Goal: Information Seeking & Learning: Learn about a topic

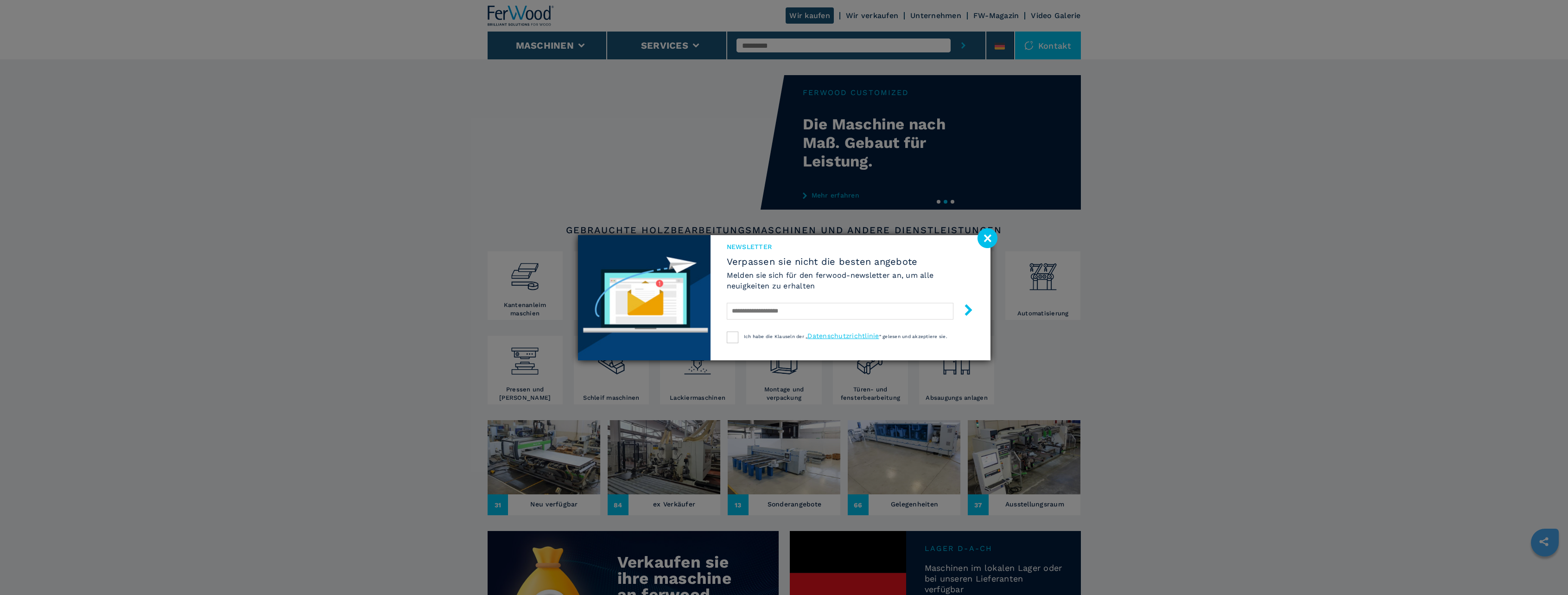
click at [982, 242] on image at bounding box center [987, 238] width 20 height 20
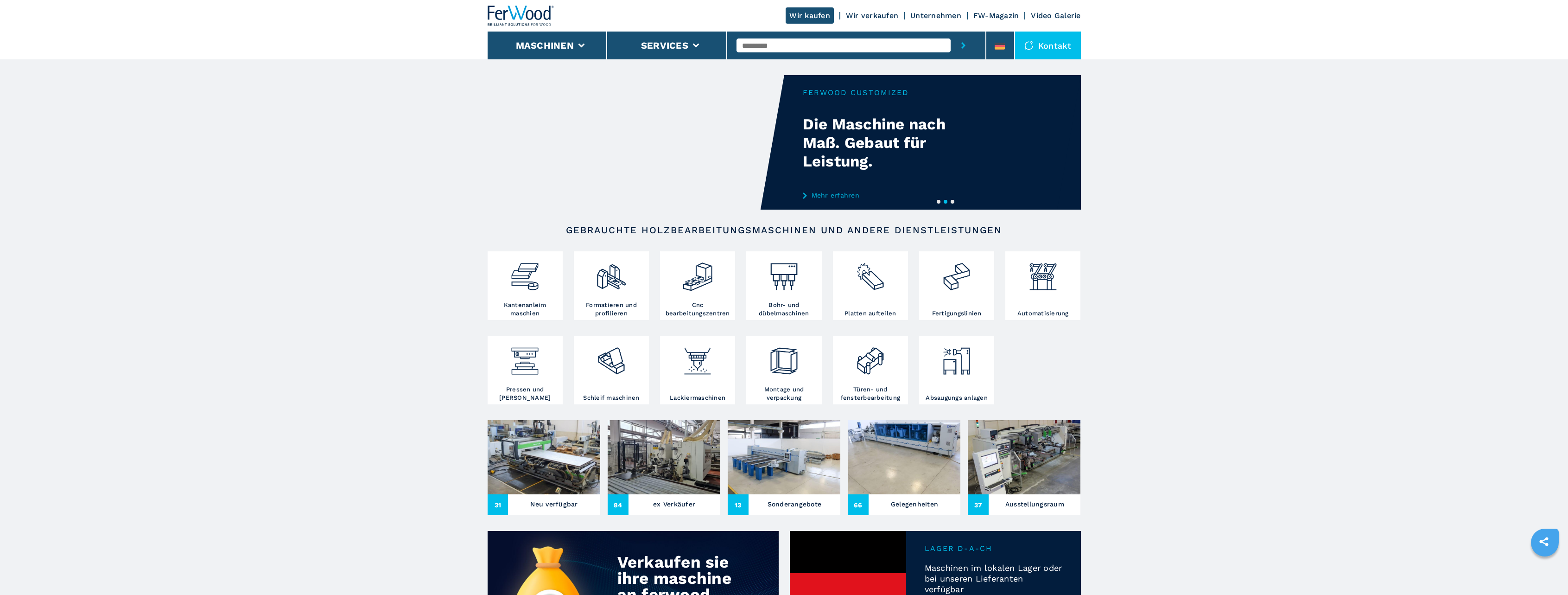
click at [782, 47] on input "text" at bounding box center [844, 45] width 214 height 14
type input "*******"
click at [951, 32] on button "submit-button" at bounding box center [963, 45] width 26 height 28
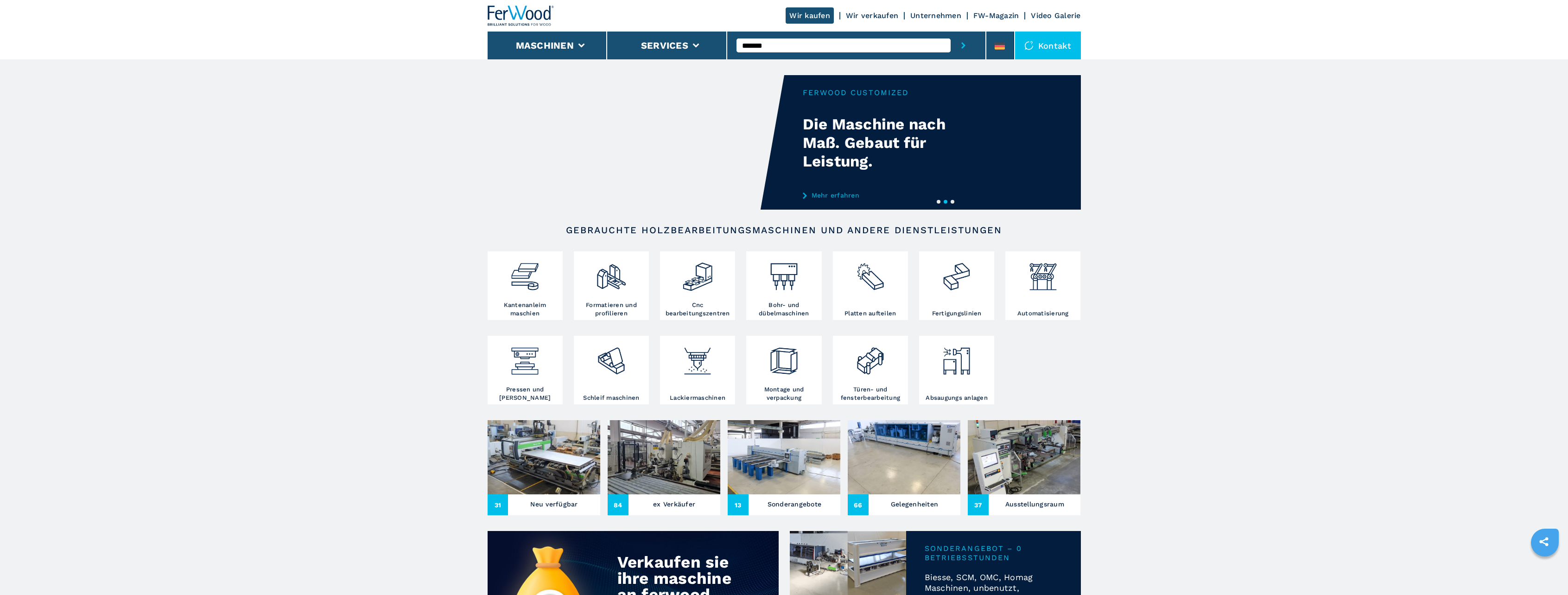
click at [962, 46] on icon "submit-button" at bounding box center [963, 45] width 4 height 7
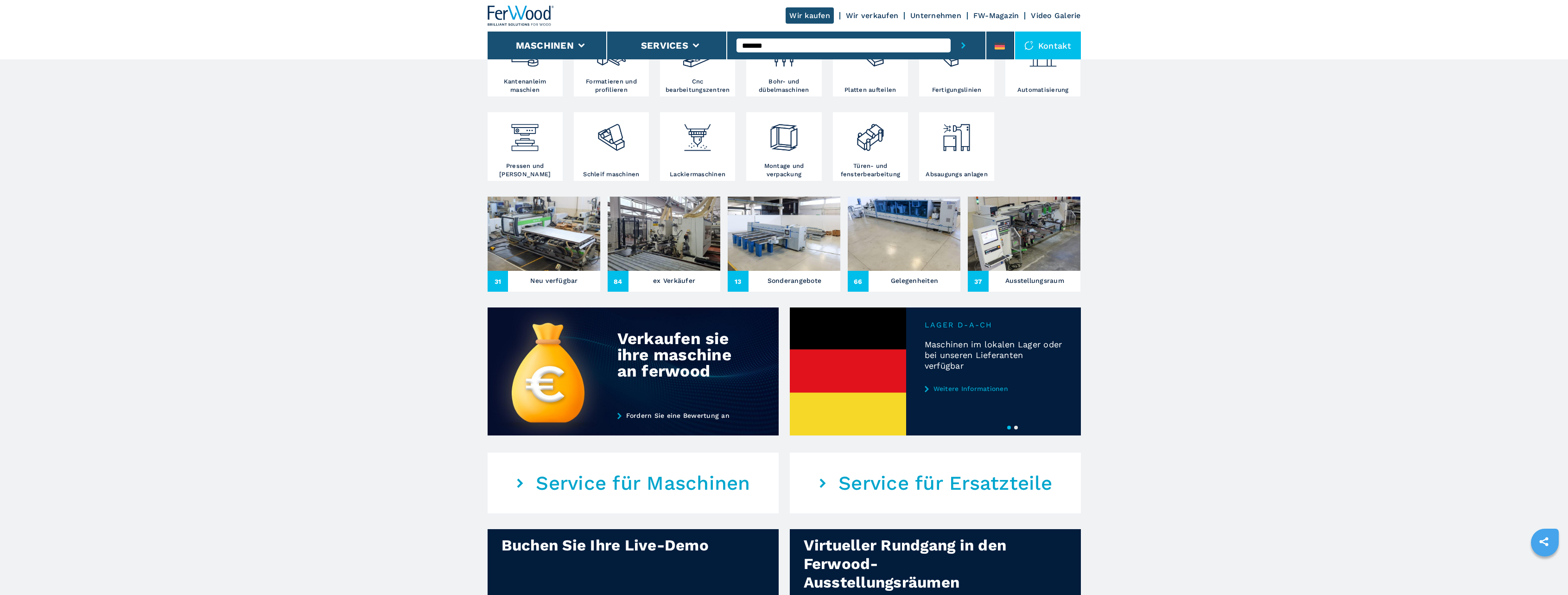
scroll to position [232, 0]
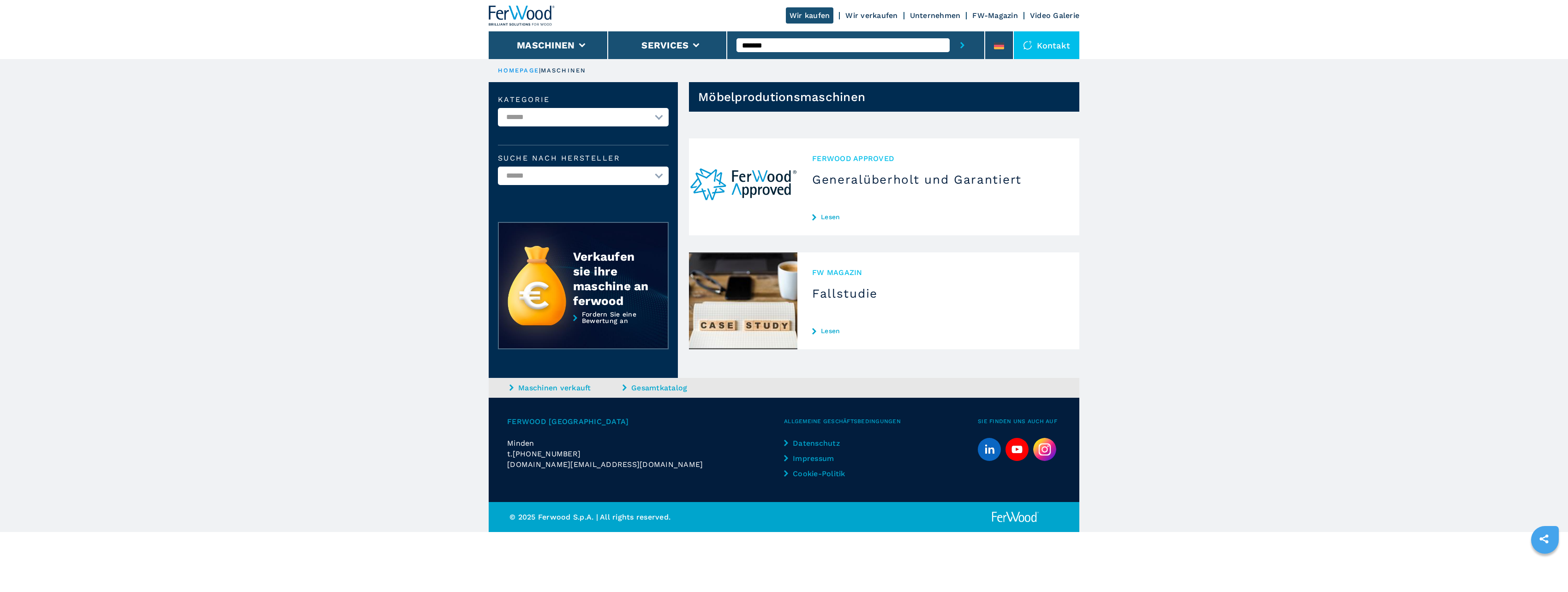
drag, startPoint x: 419, startPoint y: 294, endPoint x: 411, endPoint y: 293, distance: 8.1
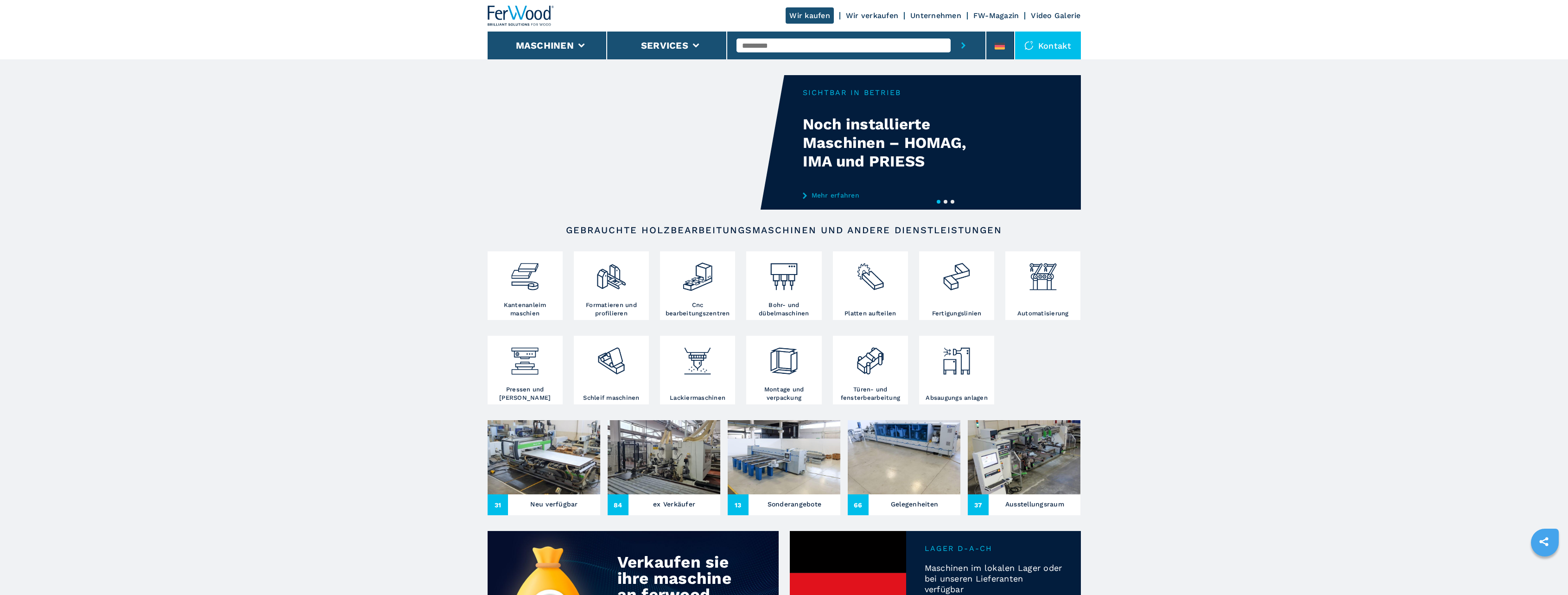
click at [542, 459] on img at bounding box center [544, 457] width 112 height 74
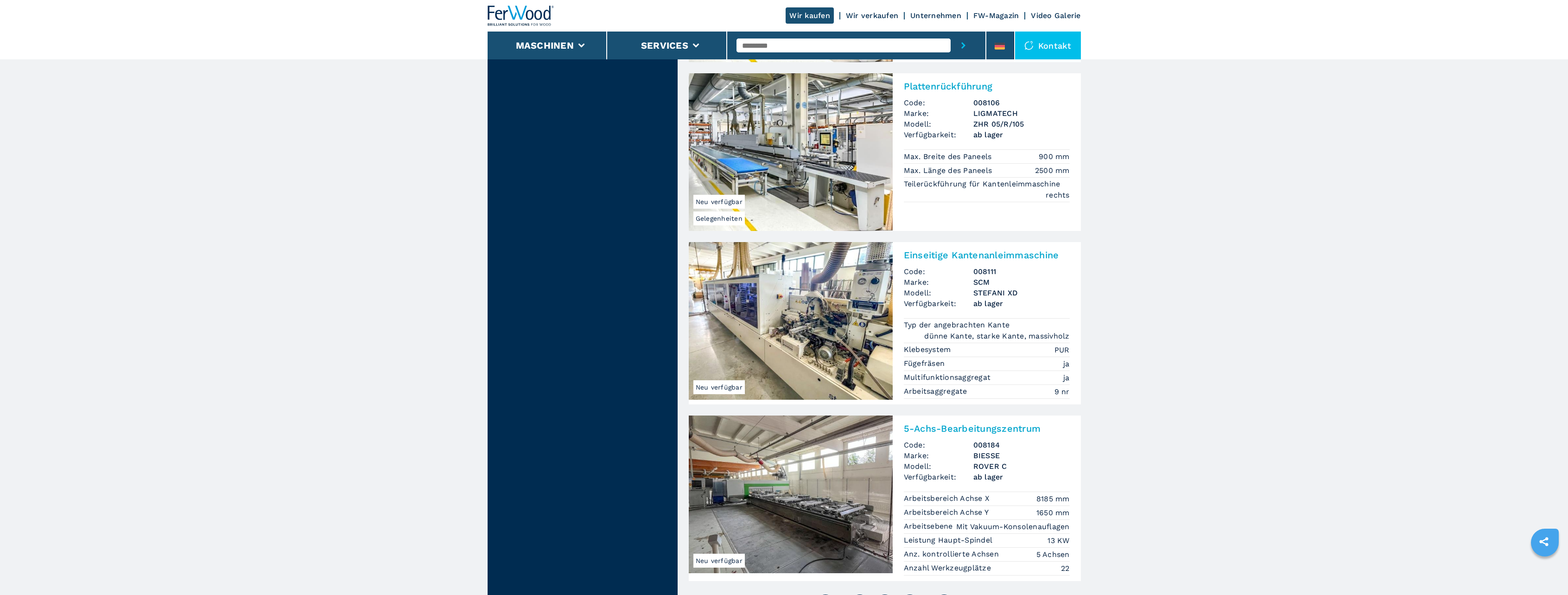
scroll to position [2179, 0]
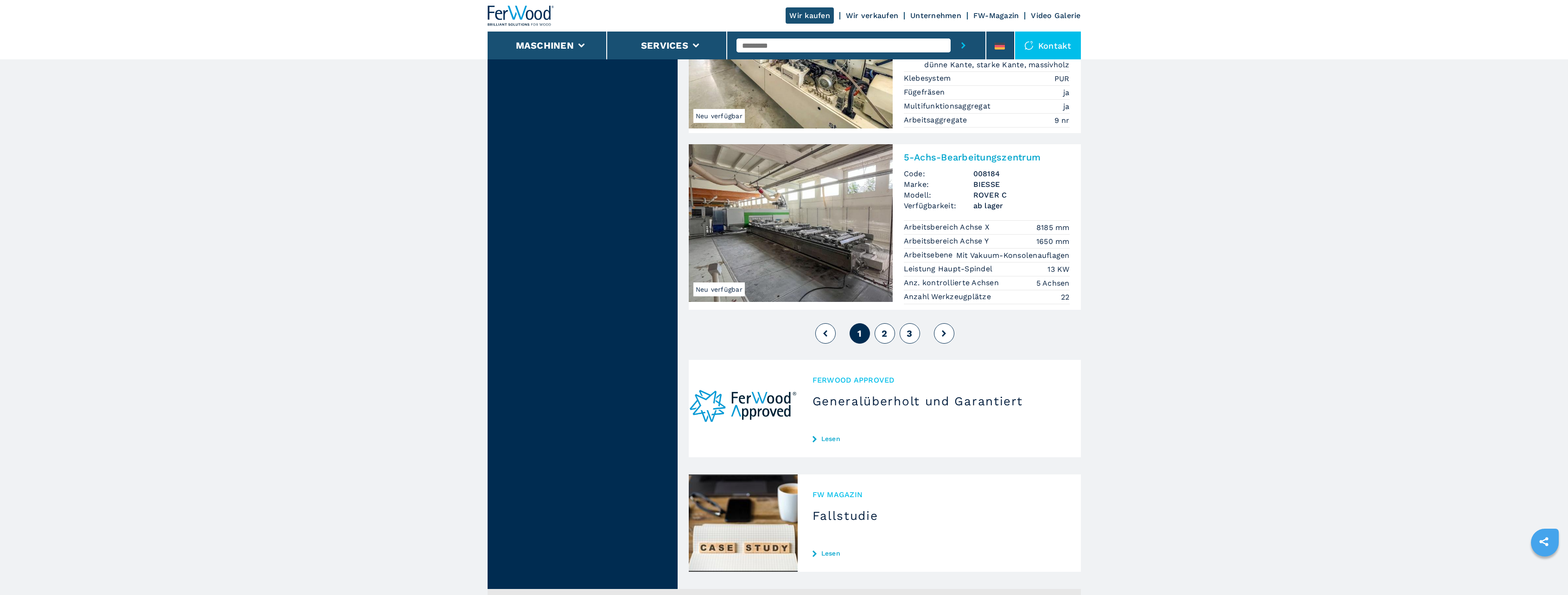
click at [880, 323] on button "2" at bounding box center [885, 333] width 20 height 20
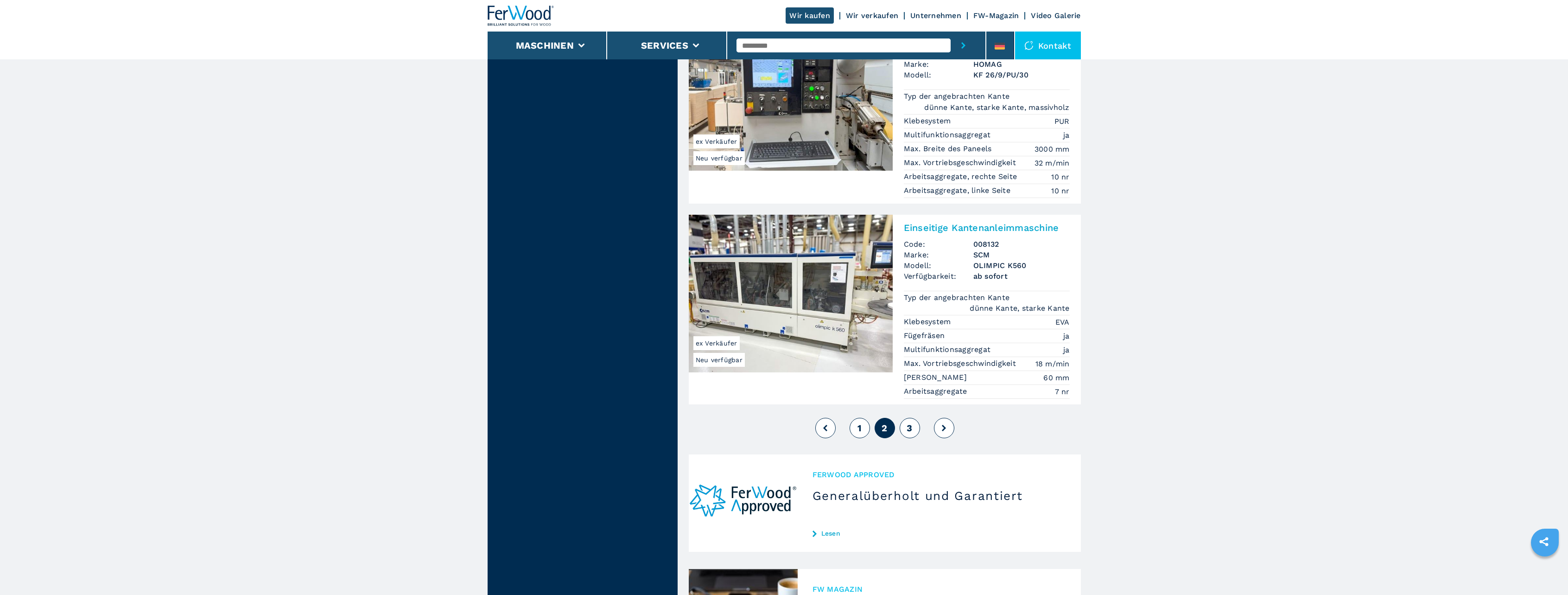
scroll to position [2086, 0]
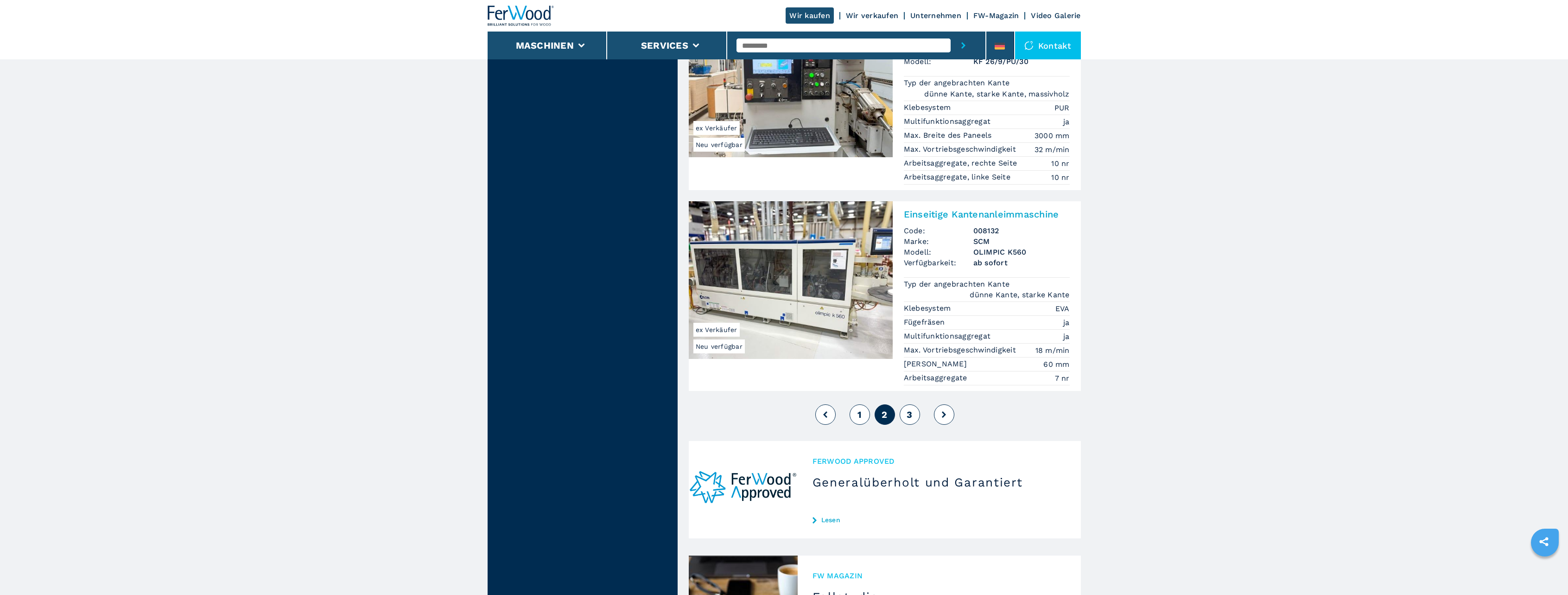
click at [908, 409] on span "3" at bounding box center [909, 415] width 6 height 11
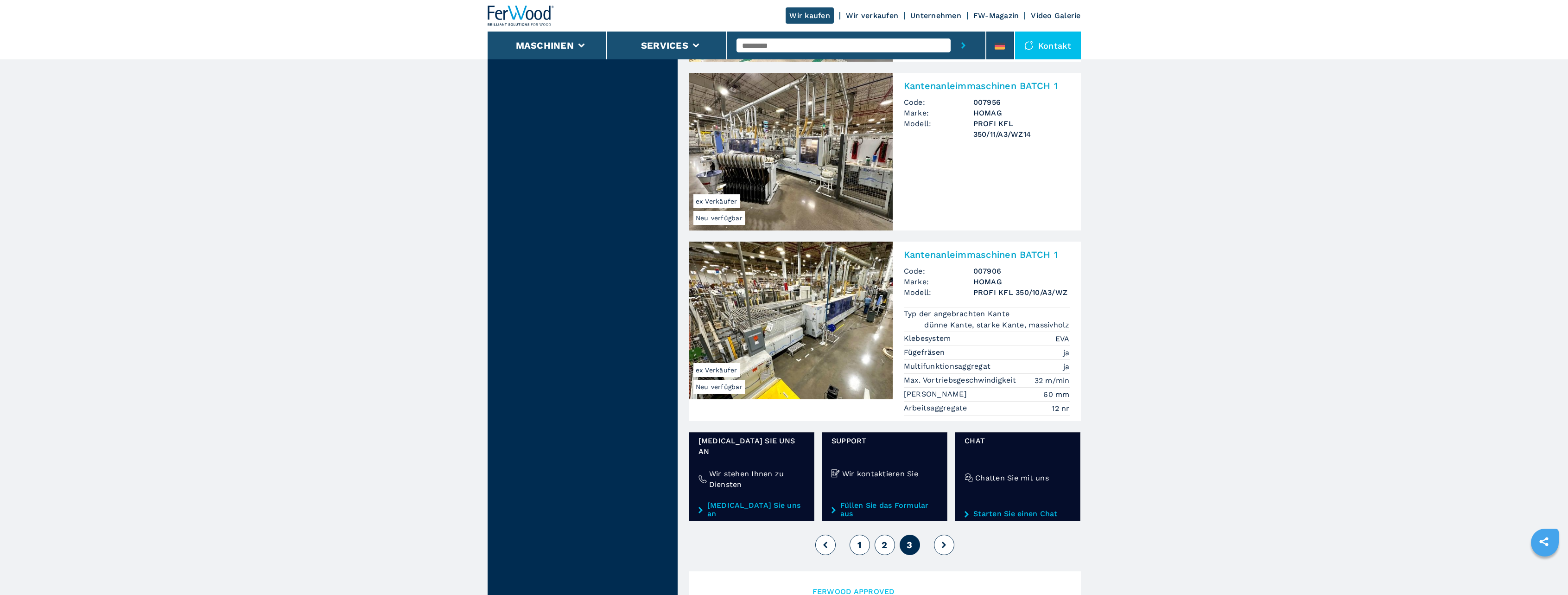
scroll to position [1112, 0]
